Goal: Task Accomplishment & Management: Complete application form

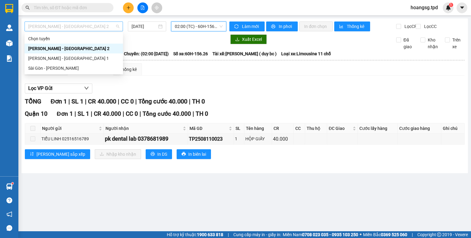
click at [79, 25] on span "[PERSON_NAME] - [GEOGRAPHIC_DATA] 2" at bounding box center [73, 26] width 91 height 9
click at [86, 67] on div "Sài Gòn - [PERSON_NAME]" at bounding box center [73, 68] width 91 height 7
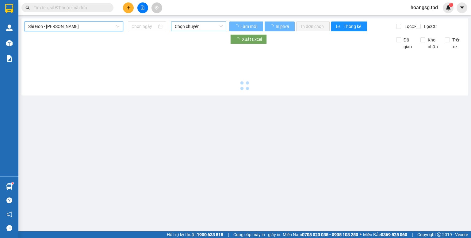
type input "[DATE]"
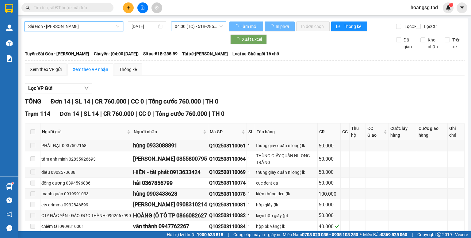
click at [197, 27] on span "04:00 (TC) - 51B-285.89" at bounding box center [199, 26] width 48 height 9
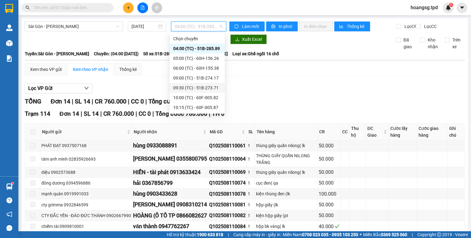
scroll to position [39, 0]
click at [211, 49] on div "09:30 (TC) - 51B-273.71" at bounding box center [197, 48] width 48 height 7
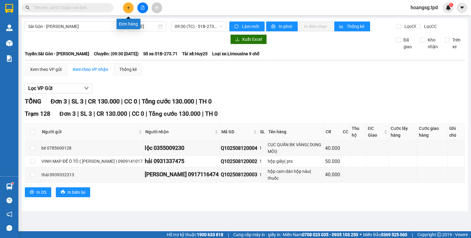
click at [126, 10] on button at bounding box center [128, 7] width 11 height 11
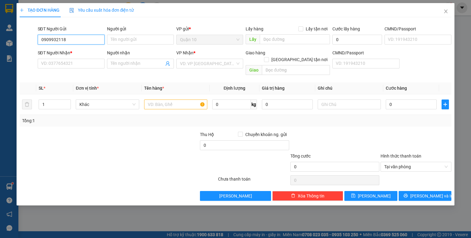
click at [86, 41] on input "0909932118" at bounding box center [71, 40] width 67 height 10
type input "0909932118"
click at [117, 43] on input "Người gửi" at bounding box center [140, 40] width 67 height 10
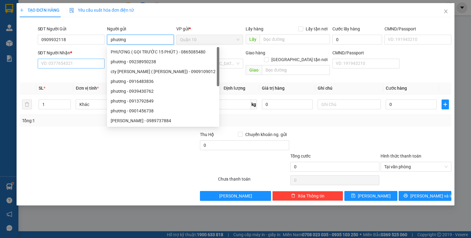
type input "phương"
click at [63, 66] on input "SĐT Người Nhận *" at bounding box center [71, 64] width 67 height 10
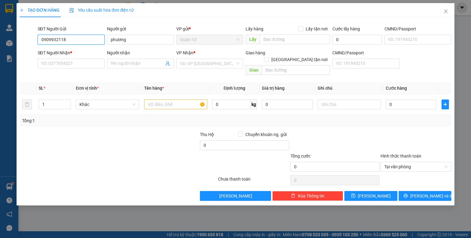
click at [54, 41] on input "0909932118" at bounding box center [71, 40] width 67 height 10
type input "0909432118"
click at [84, 38] on input "0909432118" at bounding box center [71, 40] width 67 height 10
click at [81, 51] on div "0909432118 - PHƯƠNG ([PERSON_NAME])" at bounding box center [83, 51] width 84 height 7
type input "PHƯƠNG ([PERSON_NAME])"
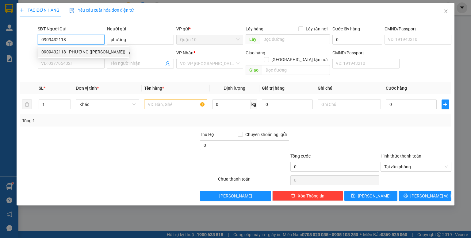
type input "079097001271"
type input "0902649139"
type input "HOÀNG VIỆT"
type input "dq"
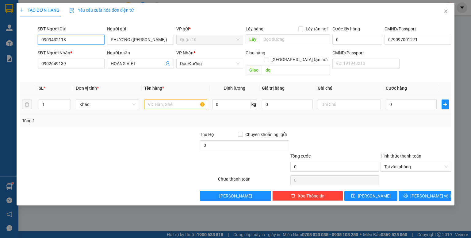
type input "0909432118"
click at [179, 99] on input "text" at bounding box center [175, 104] width 63 height 10
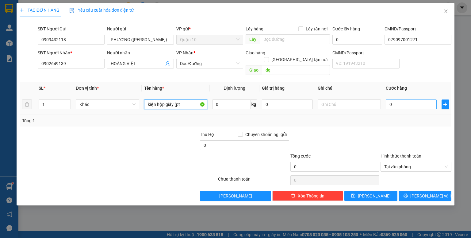
type input "kiện hộp giấy (pt"
click at [407, 99] on input "0" at bounding box center [411, 104] width 51 height 10
type input "5"
type input "50"
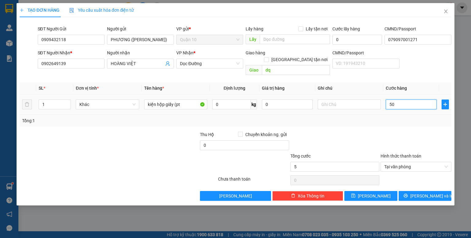
type input "50"
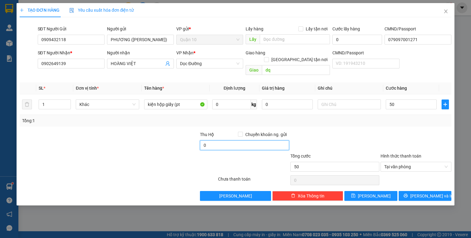
type input "50.000"
click at [226, 140] on input "0" at bounding box center [244, 145] width 89 height 10
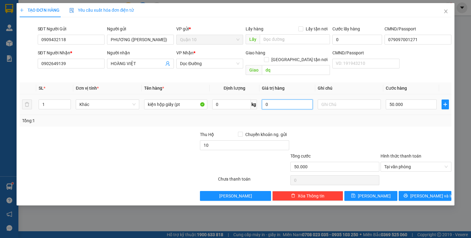
type input "10.000"
click at [273, 101] on input "0" at bounding box center [287, 104] width 51 height 10
type input "500.000"
click at [286, 123] on div "Transit Pickup Surcharge Ids Transit Deliver Surcharge Ids Transit Deliver Surc…" at bounding box center [236, 111] width 432 height 178
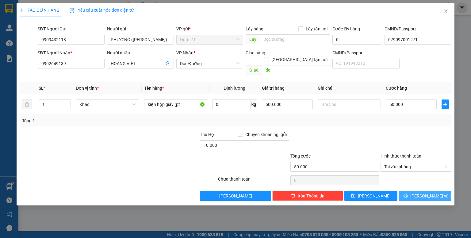
click at [435, 192] on span "[PERSON_NAME] và In" at bounding box center [431, 195] width 43 height 7
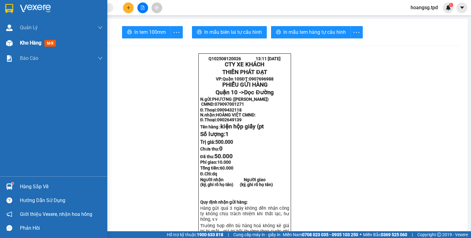
click at [18, 44] on div "Kho hàng mới" at bounding box center [53, 42] width 107 height 15
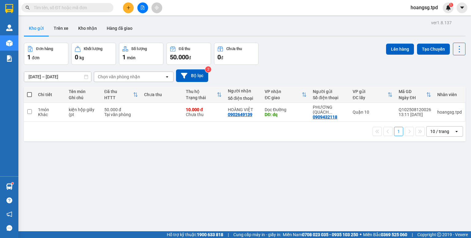
click at [131, 8] on button at bounding box center [128, 7] width 11 height 11
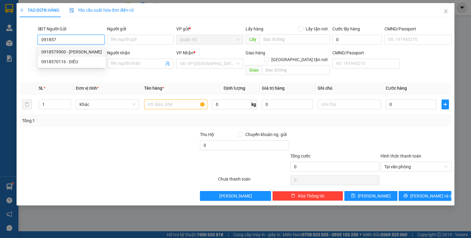
type input "0918579900"
type input "[PERSON_NAME]"
type input "075079002079"
type input "0982963281"
type input "lợi"
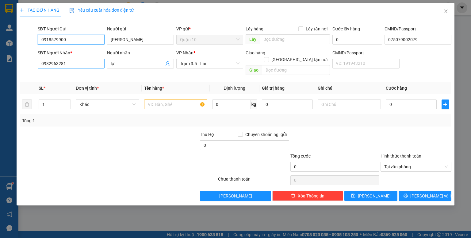
type input "0918579900"
drag, startPoint x: 78, startPoint y: 68, endPoint x: 0, endPoint y: 82, distance: 78.8
click at [0, 82] on div "TẠO ĐƠN HÀNG Yêu cầu xuất hóa đơn điện tử Transit Pickup Surcharge Ids Transit …" at bounding box center [235, 119] width 471 height 238
type input "0888831839"
drag, startPoint x: 136, startPoint y: 63, endPoint x: 48, endPoint y: 71, distance: 88.0
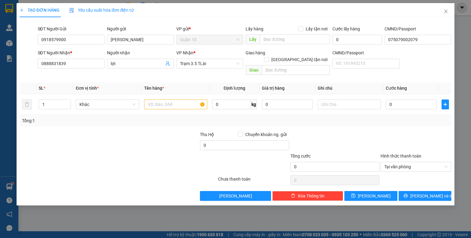
click at [50, 71] on div "Transit Pickup Surcharge Ids Transit Deliver Surcharge Ids Transit Deliver Surc…" at bounding box center [236, 111] width 432 height 178
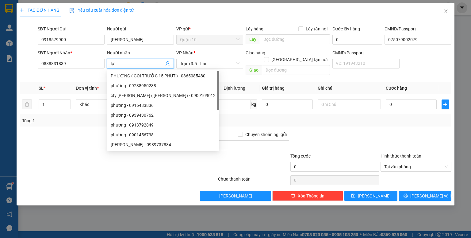
type input "g"
type input "h"
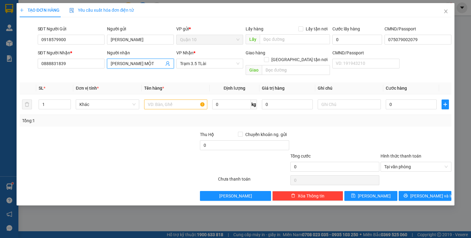
type input "[PERSON_NAME] MỘT"
click at [337, 117] on div "Tổng: 1" at bounding box center [235, 120] width 427 height 7
click at [172, 101] on input "text" at bounding box center [175, 104] width 63 height 10
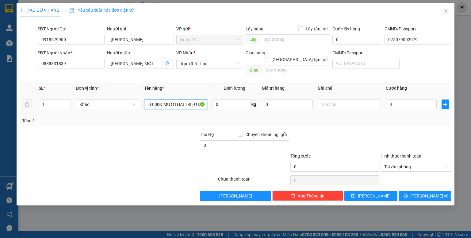
scroll to position [0, 36]
type input "PHONG BÌ (12.000.000Đ MƯỜI HAI TRIỆU ĐỒNG"
click at [392, 99] on input "0" at bounding box center [411, 104] width 51 height 10
type input "1"
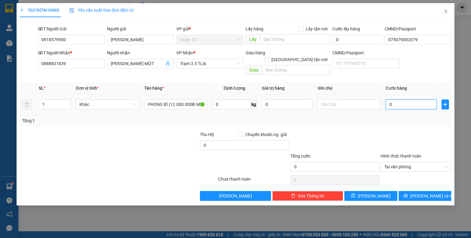
type input "1"
type input "12"
type input "120"
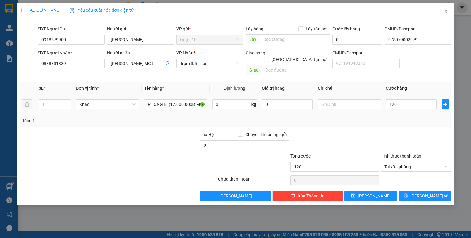
type input "120.000"
click at [361, 120] on div "Transit Pickup Surcharge Ids Transit Deliver Surcharge Ids Transit Deliver Surc…" at bounding box center [236, 111] width 432 height 178
click at [426, 192] on span "[PERSON_NAME] và In" at bounding box center [431, 195] width 43 height 7
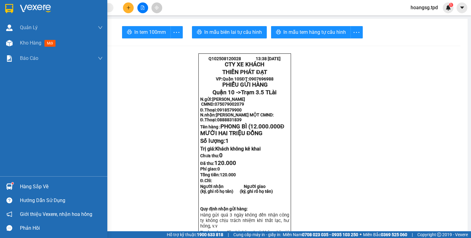
click at [30, 189] on div "Hàng sắp về" at bounding box center [61, 186] width 83 height 9
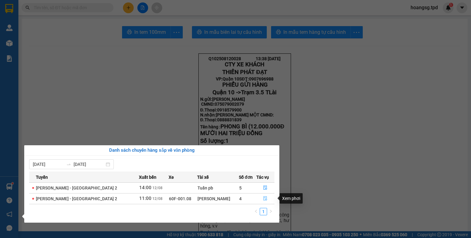
click at [264, 197] on icon "file-done" at bounding box center [265, 198] width 4 height 4
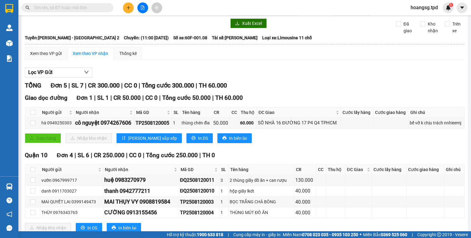
scroll to position [25, 0]
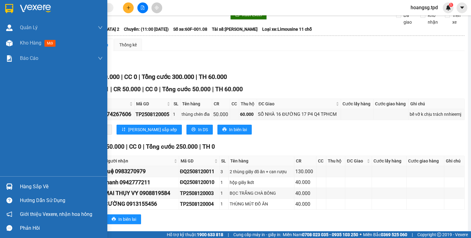
click at [34, 184] on div "Hàng sắp về" at bounding box center [61, 186] width 83 height 9
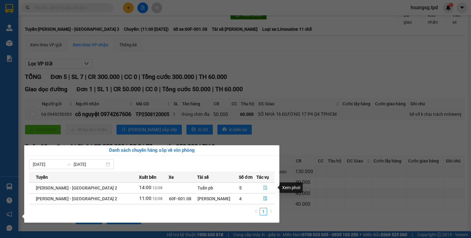
click at [263, 186] on icon "file-done" at bounding box center [265, 187] width 4 height 4
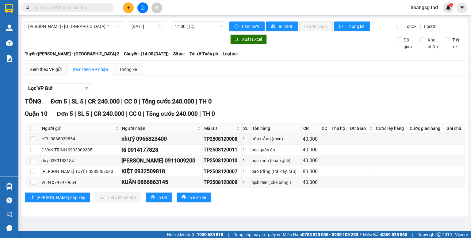
click at [129, 10] on button at bounding box center [128, 7] width 11 height 11
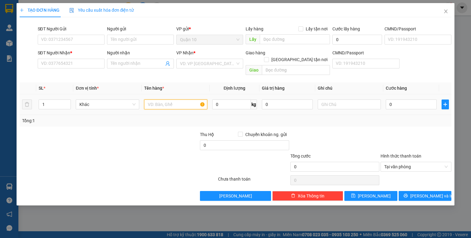
click at [157, 99] on input "text" at bounding box center [175, 104] width 63 height 10
type input "HỘP GIẤY"
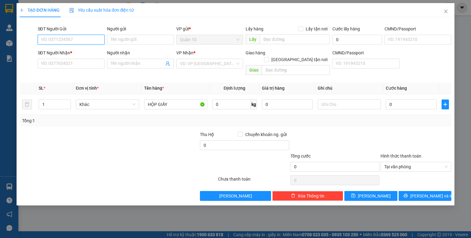
click at [78, 40] on input "SĐT Người Gửi" at bounding box center [71, 40] width 67 height 10
drag, startPoint x: 73, startPoint y: 40, endPoint x: 0, endPoint y: 46, distance: 73.5
click at [0, 44] on div "TẠO ĐƠN HÀNG Yêu cầu xuất hóa đơn điện tử Transit Pickup Surcharge Ids Transit …" at bounding box center [235, 119] width 471 height 238
type input "0886131486"
paste input "0886131486"
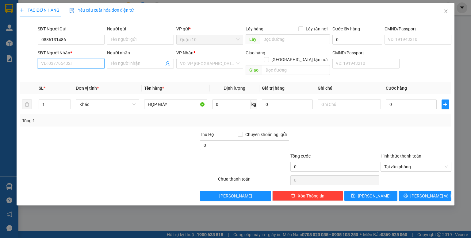
type input "0886131486"
click at [90, 63] on input "0886131486" at bounding box center [71, 64] width 67 height 10
click at [92, 77] on div "0886131486 - [GEOGRAPHIC_DATA]" at bounding box center [75, 75] width 69 height 7
type input "cẩm tiên"
type input "0886131486"
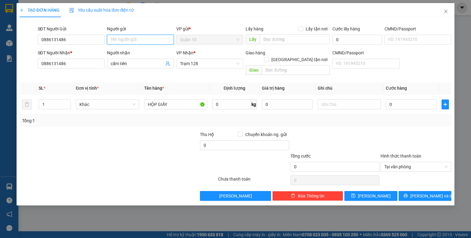
click at [155, 43] on input "Người gửi" at bounding box center [140, 40] width 67 height 10
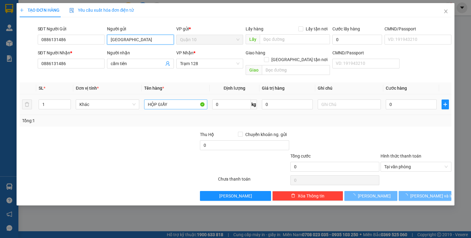
type input "[GEOGRAPHIC_DATA]"
click at [186, 99] on input "HỘP GIẤY" at bounding box center [175, 104] width 63 height 10
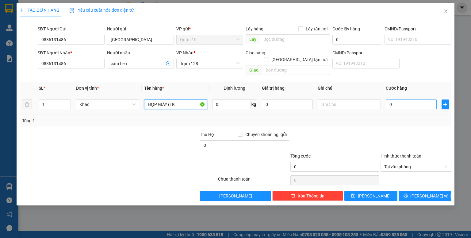
type input "HỘP GIẤY (LK"
click at [401, 99] on input "0" at bounding box center [411, 104] width 51 height 10
type input "4"
type input "40"
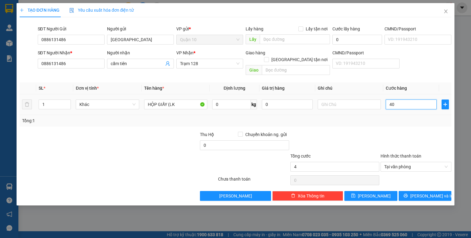
type input "40"
type input "40.000"
click at [278, 98] on div "0" at bounding box center [287, 104] width 51 height 12
click at [280, 99] on input "0" at bounding box center [287, 104] width 51 height 10
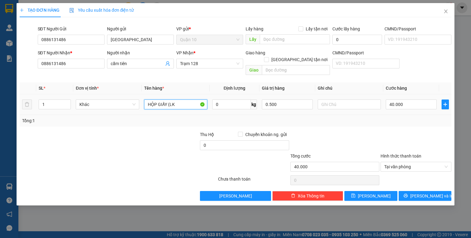
type input "500.000"
click at [192, 99] on input "HỘP GIẤY (LK" at bounding box center [175, 104] width 63 height 10
type input "HỘP GIẤY (THUỐC TÂY"
drag, startPoint x: 286, startPoint y: 96, endPoint x: 184, endPoint y: 114, distance: 104.3
click at [189, 116] on div "SL * Đơn vị tính * Tên hàng * Định lượng Giá trị hàng Ghi chú Cước hàng 1 Khác …" at bounding box center [236, 104] width 432 height 44
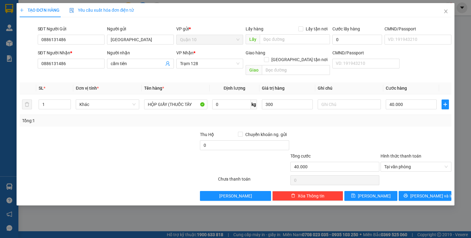
type input "300.000"
click at [322, 120] on div "Transit Pickup Surcharge Ids Transit Deliver Surcharge Ids Transit Deliver Surc…" at bounding box center [236, 111] width 432 height 178
click at [427, 192] on button "[PERSON_NAME] và In" at bounding box center [425, 196] width 53 height 10
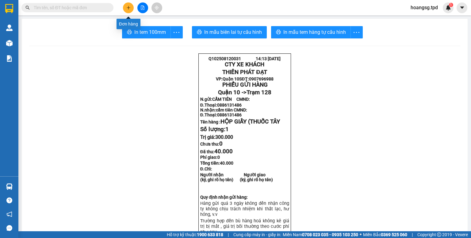
click at [131, 4] on button at bounding box center [128, 7] width 11 height 11
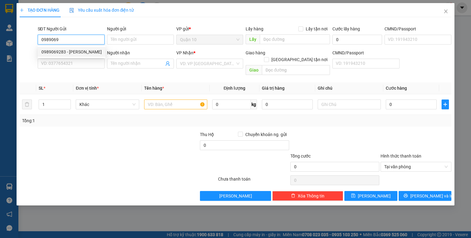
type input "0989069283"
type input "[PERSON_NAME]"
type input "0927379789"
type input "hiếu 0966993204"
type input "079084028488"
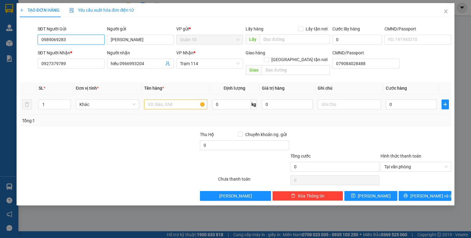
type input "0989069283"
click at [193, 99] on input "text" at bounding box center [175, 104] width 63 height 10
type input "CỤC ĐEN (LK"
click at [289, 99] on input "0" at bounding box center [287, 104] width 51 height 10
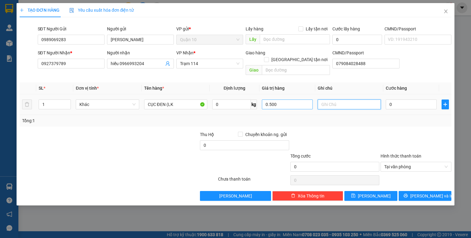
type input "500.000"
type input "4"
type input "40"
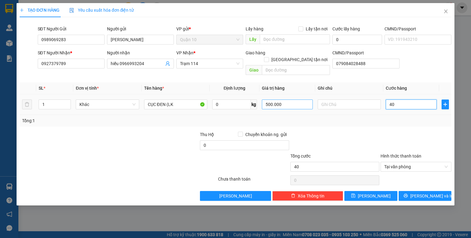
type input "4"
type input "0"
type input "05"
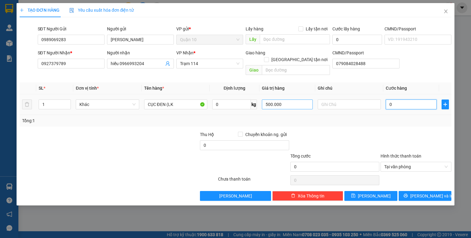
type input "5"
type input "050"
type input "50"
type input "50.000"
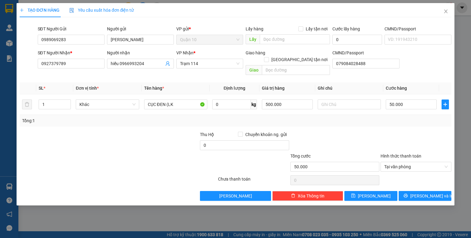
drag, startPoint x: 387, startPoint y: 134, endPoint x: 354, endPoint y: 141, distance: 34.3
click at [386, 134] on div at bounding box center [416, 141] width 72 height 21
click at [426, 192] on span "[PERSON_NAME] và In" at bounding box center [431, 195] width 43 height 7
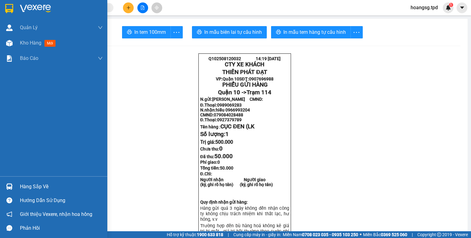
click at [47, 182] on div "Hàng sắp về" at bounding box center [61, 186] width 83 height 9
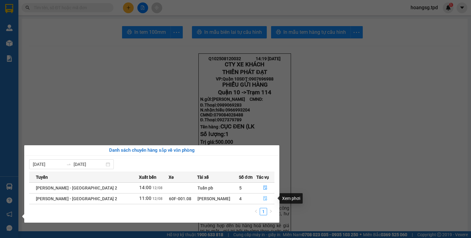
click at [265, 199] on icon "file-done" at bounding box center [266, 198] width 4 height 4
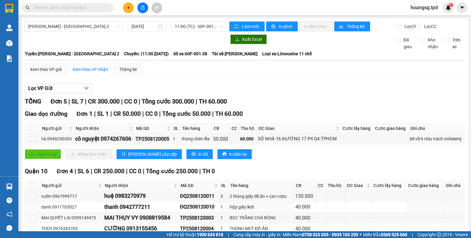
click at [132, 12] on div at bounding box center [143, 7] width 46 height 11
click at [131, 10] on button at bounding box center [128, 7] width 11 height 11
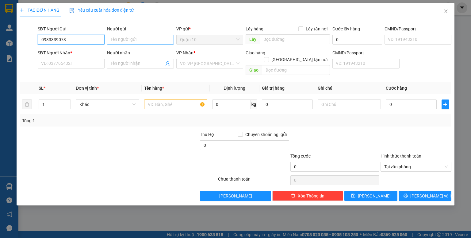
type input "0933339073"
click at [128, 39] on input "Người gửi" at bounding box center [140, 40] width 67 height 10
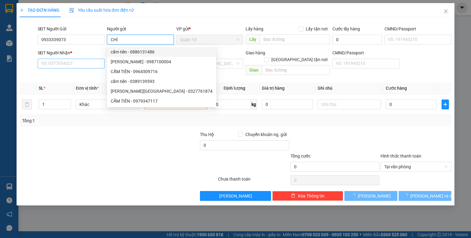
type input "CHÍ"
click at [76, 61] on input "SĐT Người Nhận *" at bounding box center [71, 64] width 67 height 10
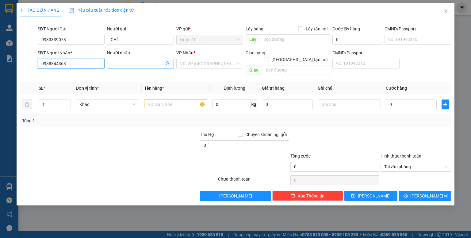
type input "0938844363"
click at [140, 67] on span at bounding box center [140, 64] width 67 height 10
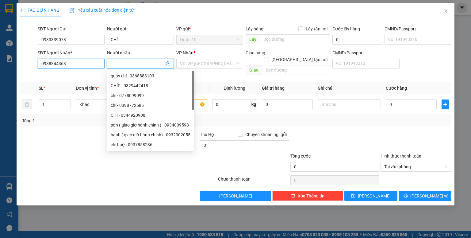
click at [94, 63] on input "0938844363" at bounding box center [71, 64] width 67 height 10
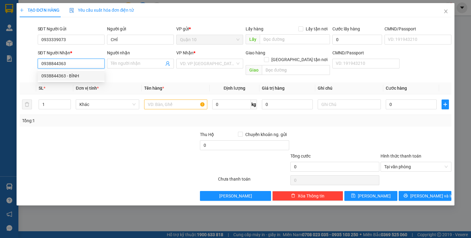
click at [90, 78] on div "0938844363 - BÌNH" at bounding box center [70, 75] width 59 height 7
type input "BÌNH"
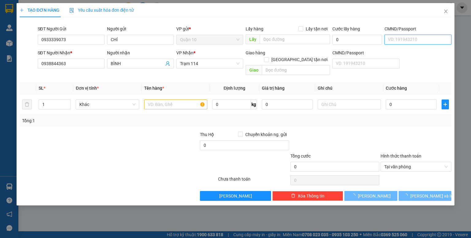
click at [420, 39] on input "CMND/Passport" at bounding box center [417, 40] width 67 height 10
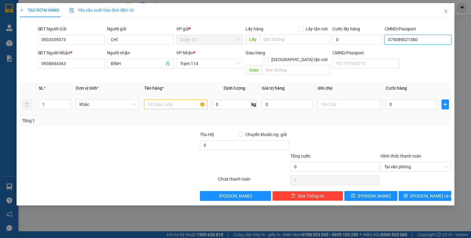
type input "079089021580"
click at [168, 99] on input "text" at bounding box center [175, 104] width 63 height 10
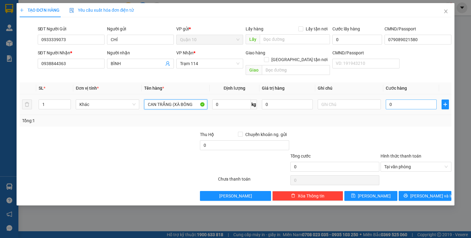
type input "CAN TRẮNG (XÀ BÔNG"
click at [397, 101] on input "0" at bounding box center [411, 104] width 51 height 10
type input "6"
type input "60"
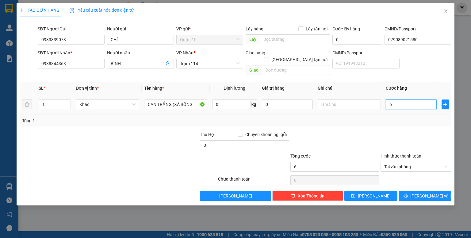
type input "60"
type input "60.000"
click at [293, 98] on div "0" at bounding box center [287, 104] width 51 height 12
click at [290, 99] on input "0" at bounding box center [287, 104] width 51 height 10
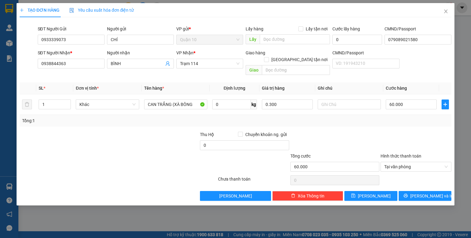
type input "300.000"
click at [335, 119] on div "Tổng: 1" at bounding box center [236, 121] width 432 height 12
drag, startPoint x: 425, startPoint y: 188, endPoint x: 423, endPoint y: 183, distance: 5.5
click at [425, 192] on span "[PERSON_NAME] và In" at bounding box center [431, 195] width 43 height 7
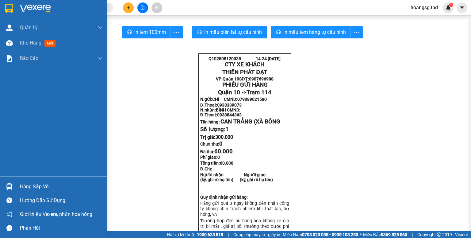
click at [11, 188] on img at bounding box center [9, 186] width 6 height 6
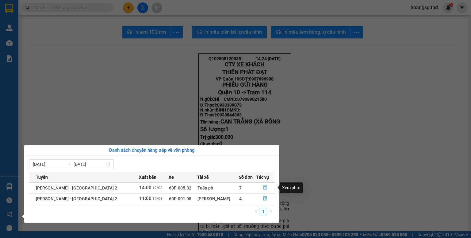
click at [266, 186] on button "button" at bounding box center [266, 188] width 18 height 10
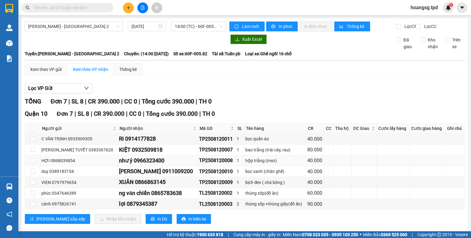
scroll to position [14, 0]
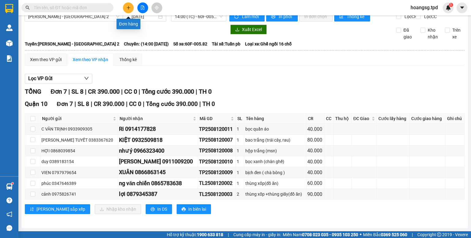
click at [130, 5] on button at bounding box center [128, 7] width 11 height 11
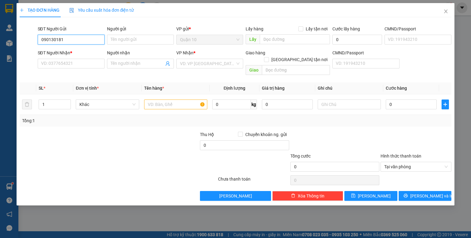
type input "0901301811"
drag, startPoint x: 75, startPoint y: 38, endPoint x: 0, endPoint y: 56, distance: 76.7
click at [0, 57] on div "TẠO ĐƠN HÀNG Yêu cầu xuất hóa đơn điện tử Transit Pickup Surcharge Ids Transit …" at bounding box center [235, 119] width 471 height 238
type input "0918088980"
type input "điệp"
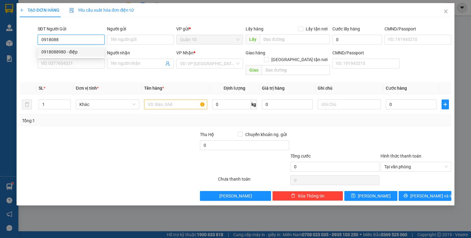
type input "0901301811"
type input "thủy"
type input "0918088980"
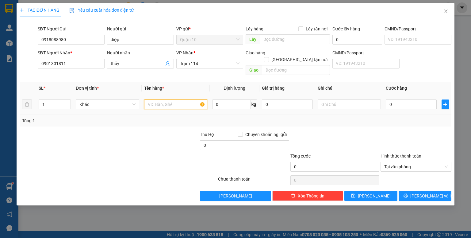
click at [183, 101] on input "text" at bounding box center [175, 104] width 63 height 10
type input "HỘP GIẤY (THUỐC"
click at [409, 99] on input "0" at bounding box center [411, 104] width 51 height 10
type input "4"
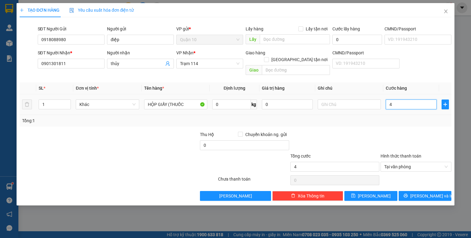
type input "40"
type input "40.000"
click at [283, 99] on input "0" at bounding box center [287, 104] width 51 height 10
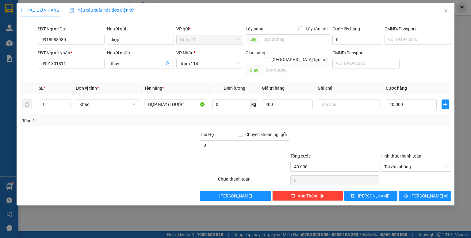
type input "400.000"
click at [385, 134] on div at bounding box center [416, 141] width 72 height 21
click at [418, 191] on button "[PERSON_NAME] và In" at bounding box center [425, 196] width 53 height 10
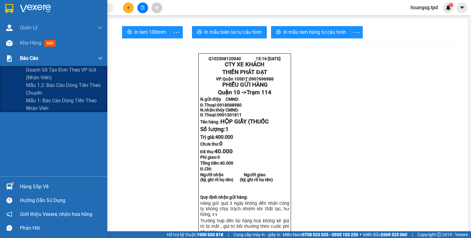
click at [31, 52] on div "Báo cáo" at bounding box center [61, 58] width 83 height 15
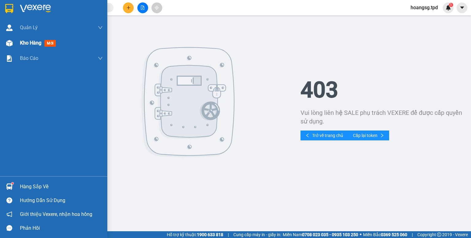
click at [40, 47] on div "Kho hàng mới" at bounding box center [61, 42] width 83 height 15
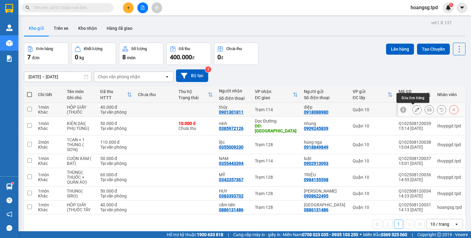
click at [415, 111] on icon at bounding box center [417, 109] width 4 height 4
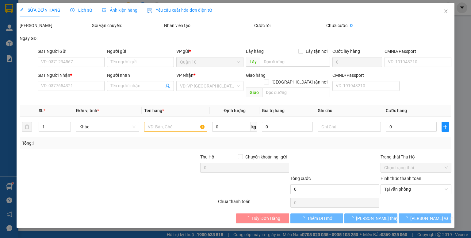
type input "0918088980"
type input "điệp"
type input "0901301811"
type input "thủy"
type input "40.000"
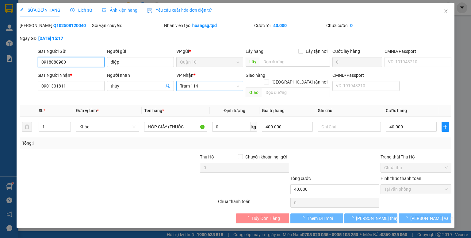
click at [207, 86] on span "Trạm 114" at bounding box center [209, 85] width 59 height 9
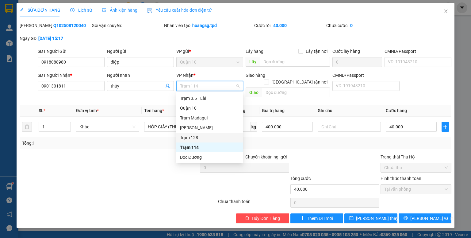
click at [198, 137] on div "Trạm 128" at bounding box center [209, 137] width 59 height 7
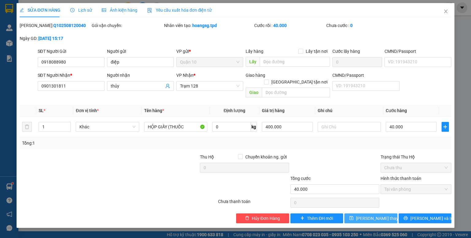
click at [371, 215] on span "[PERSON_NAME] thay đổi" at bounding box center [380, 218] width 49 height 7
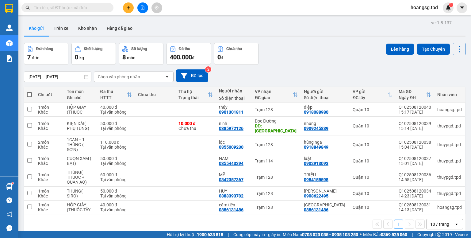
click at [130, 6] on button at bounding box center [128, 7] width 11 height 11
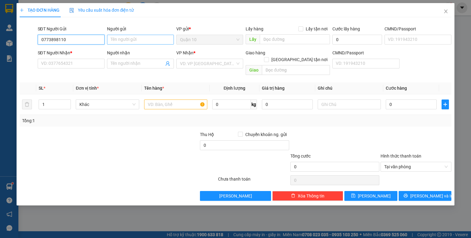
type input "0773898110"
click at [122, 44] on input "Người gửi" at bounding box center [140, 40] width 67 height 10
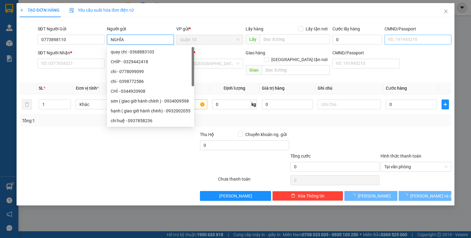
type input "NGHĨA"
click at [426, 43] on input "CMND/Passport" at bounding box center [417, 40] width 67 height 10
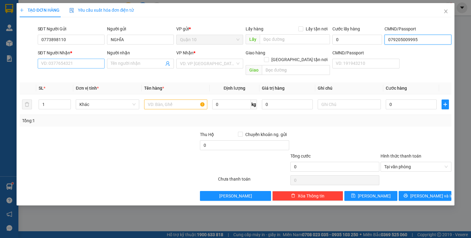
type input "079205009995"
click at [103, 62] on input "SĐT Người Nhận *" at bounding box center [71, 64] width 67 height 10
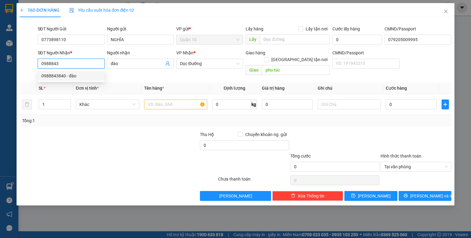
type input "0988843840"
type input "đào"
type input "phu túc"
type input "0988843840"
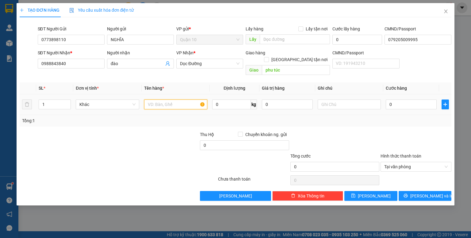
click at [178, 99] on input "text" at bounding box center [175, 104] width 63 height 10
drag, startPoint x: 59, startPoint y: 97, endPoint x: 0, endPoint y: 95, distance: 58.9
click at [0, 95] on div "TẠO ĐƠN HÀNG Yêu cầu xuất hóa đơn điện tử Transit Pickup Surcharge Ids Transit …" at bounding box center [235, 119] width 471 height 238
type input "2"
type input "3"
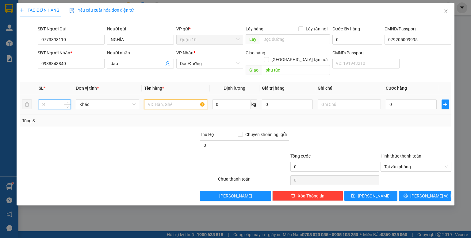
click at [167, 99] on input "text" at bounding box center [175, 104] width 63 height 10
type input "2 THÙNG MÀU VÀNG + 1 THÙNG TRẮNG (HÓA CHẤT HỒ BƠI"
click at [407, 99] on input "0" at bounding box center [411, 104] width 51 height 10
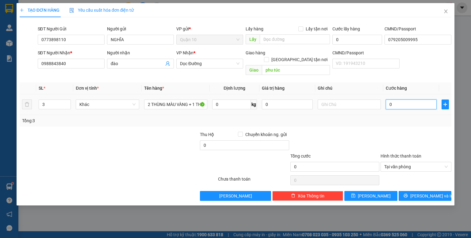
type input "2"
type input "22"
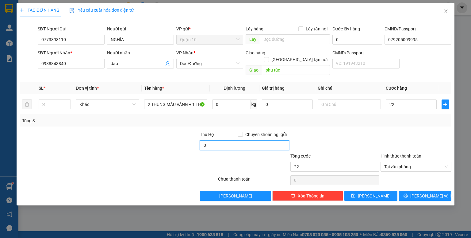
type input "22.000"
click at [255, 140] on input "0" at bounding box center [244, 145] width 89 height 10
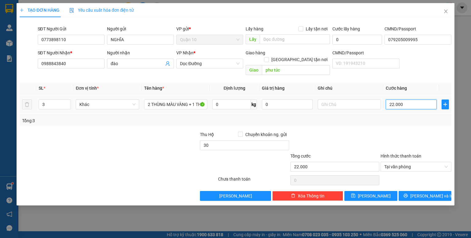
type input "30.000"
click at [417, 99] on input "22.000" at bounding box center [411, 104] width 51 height 10
type input "2"
type input "22"
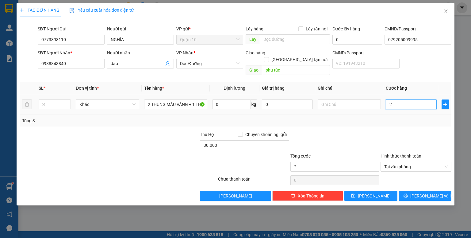
type input "22"
type input "220"
type input "220.000"
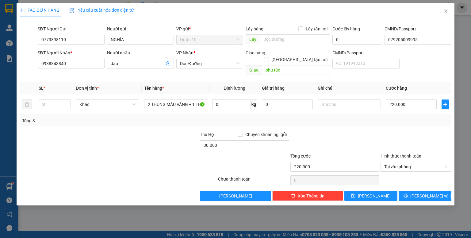
click at [385, 141] on div at bounding box center [416, 141] width 72 height 21
click at [411, 191] on button "[PERSON_NAME] và In" at bounding box center [425, 196] width 53 height 10
